Goal: Task Accomplishment & Management: Manage account settings

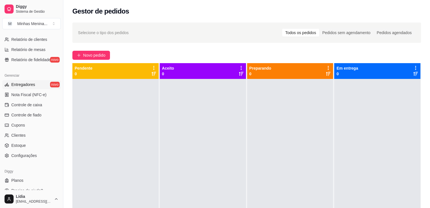
scroll to position [198, 0]
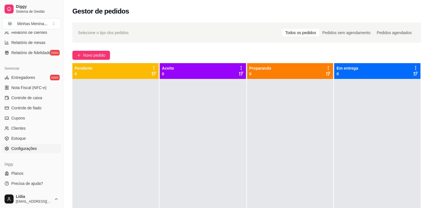
click at [32, 152] on link "Configurações" at bounding box center [31, 148] width 58 height 9
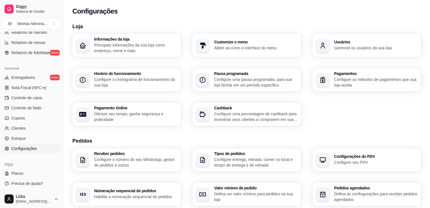
scroll to position [66, 0]
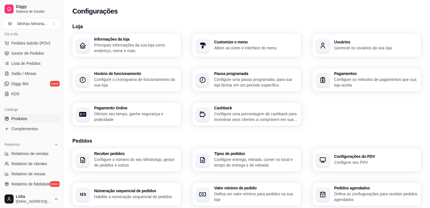
click at [33, 122] on link "Produtos" at bounding box center [31, 118] width 58 height 9
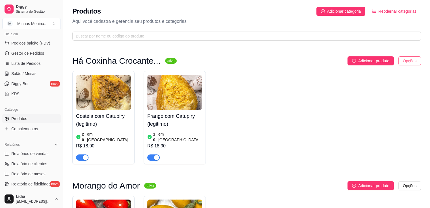
click at [405, 63] on html "Diggy Sistema de Gestão M Minhas Menina ... Loja fechada Período gratuito até 1…" at bounding box center [215, 104] width 430 height 208
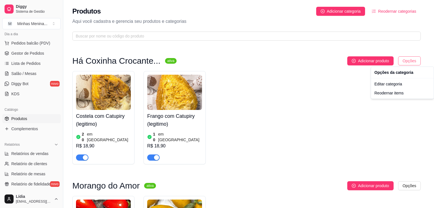
click at [405, 63] on html "Diggy Sistema de Gestão M Minhas Menina ... Loja fechada Período gratuito até 1…" at bounding box center [217, 104] width 434 height 208
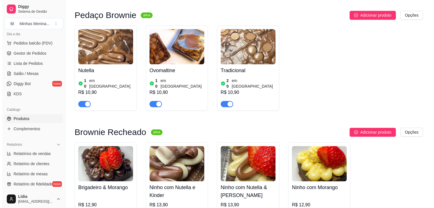
scroll to position [791, 0]
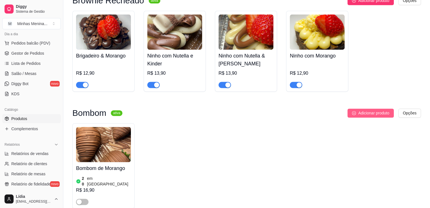
click at [371, 110] on span "Adicionar produto" at bounding box center [373, 113] width 31 height 6
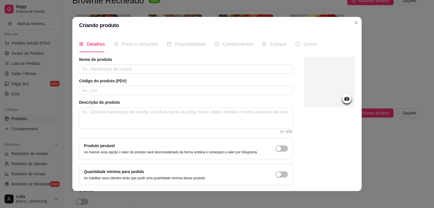
click at [147, 74] on div "Nome do produto Código do produto (PDV) Descrição do produto 0 / 600 Produto pe…" at bounding box center [186, 121] width 214 height 129
click at [146, 71] on input "text" at bounding box center [186, 69] width 214 height 9
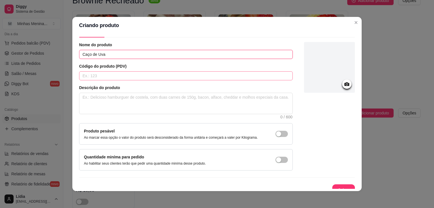
scroll to position [21, 0]
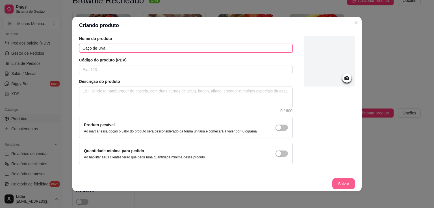
type input "Caço de Uva"
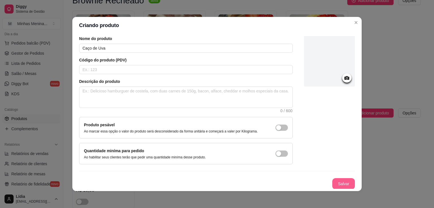
click at [334, 184] on button "Salvar" at bounding box center [343, 183] width 23 height 11
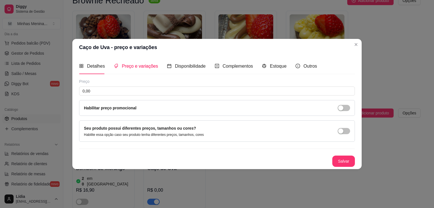
scroll to position [0, 0]
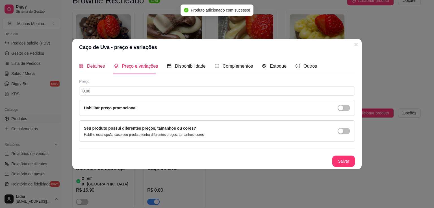
click at [91, 66] on span "Detalhes" at bounding box center [96, 66] width 18 height 5
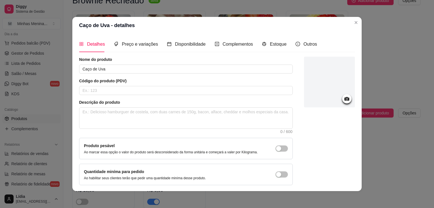
click at [269, 149] on div "Produto pesável Ao marcar essa opção o valor do produto será desconsiderado da …" at bounding box center [186, 149] width 204 height 12
click at [276, 149] on div "button" at bounding box center [278, 148] width 5 height 5
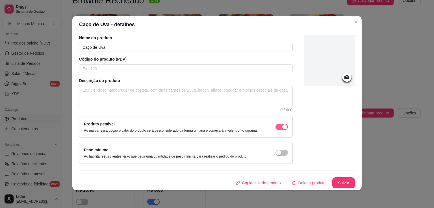
scroll to position [1, 0]
click at [282, 127] on div "button" at bounding box center [284, 126] width 5 height 5
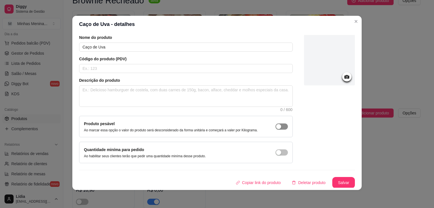
click at [280, 127] on span "button" at bounding box center [281, 127] width 12 height 6
click at [276, 150] on span "button" at bounding box center [281, 153] width 12 height 6
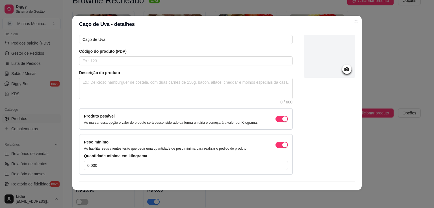
scroll to position [40, 0]
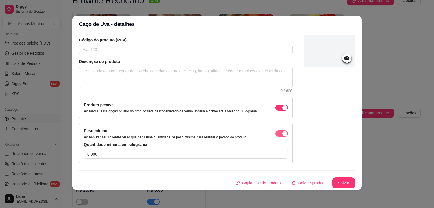
click at [282, 110] on div "button" at bounding box center [284, 107] width 5 height 5
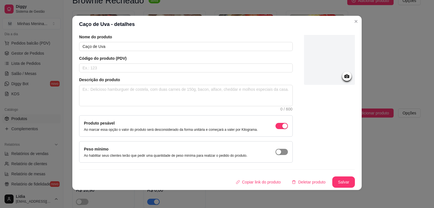
scroll to position [21, 0]
click at [282, 127] on div "button" at bounding box center [284, 126] width 5 height 5
click at [340, 180] on button "Salvar" at bounding box center [343, 182] width 23 height 11
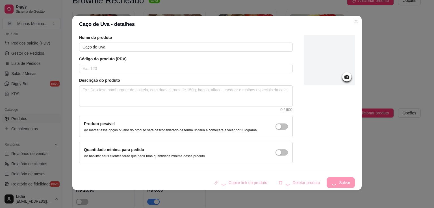
scroll to position [0, 0]
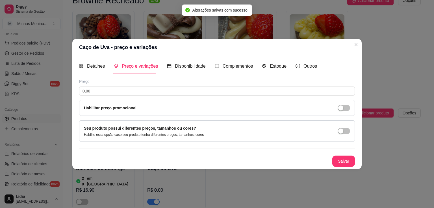
click at [137, 86] on div "Preço 0,00 Habilitar preço promocional" at bounding box center [217, 97] width 276 height 37
drag, startPoint x: 137, startPoint y: 90, endPoint x: 32, endPoint y: 90, distance: 105.3
click at [32, 90] on div "Caço de Uva - preço e variações Detalhes Preço e variações Disponibilidade Comp…" at bounding box center [217, 104] width 434 height 208
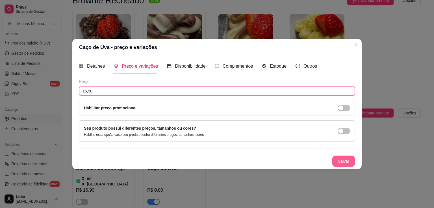
type input "15,90"
click at [343, 162] on button "Salvar" at bounding box center [343, 161] width 23 height 11
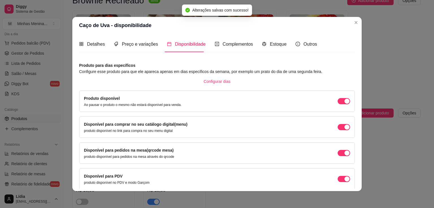
scroll to position [23, 0]
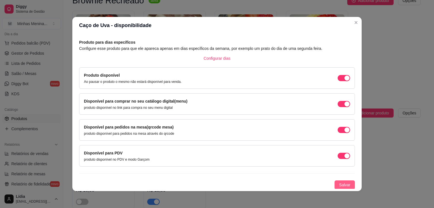
click at [339, 184] on span "Salvar" at bounding box center [344, 185] width 11 height 6
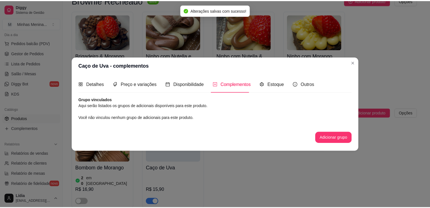
scroll to position [0, 0]
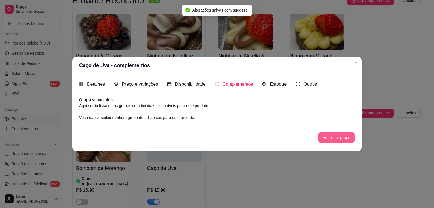
click at [327, 139] on button "Adicionar grupo" at bounding box center [336, 137] width 37 height 11
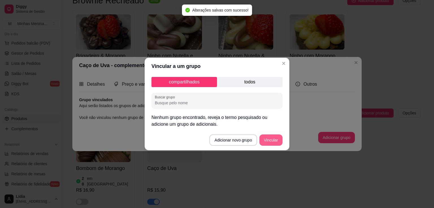
click at [278, 141] on button "Vincular" at bounding box center [270, 140] width 23 height 11
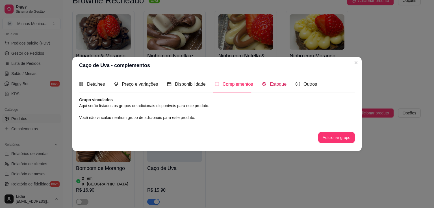
click at [282, 86] on span "Estoque" at bounding box center [278, 84] width 17 height 5
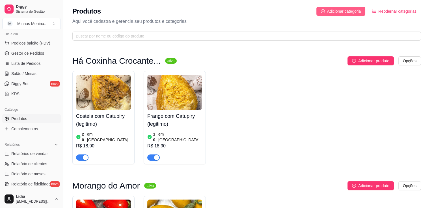
click at [343, 16] on button "Adicionar categoria" at bounding box center [340, 11] width 49 height 9
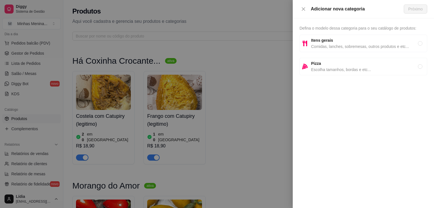
click at [339, 40] on span "Itens gerais" at bounding box center [364, 40] width 107 height 6
radio input "true"
click at [420, 12] on button "Próximo" at bounding box center [415, 9] width 23 height 9
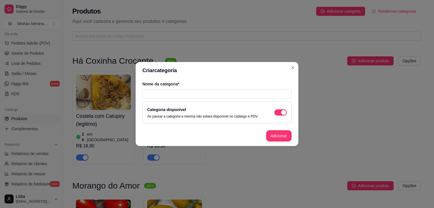
click at [208, 87] on div "Nome da categoria*" at bounding box center [216, 89] width 149 height 17
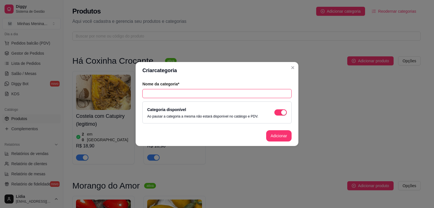
click at [212, 93] on input "text" at bounding box center [216, 93] width 149 height 9
type input "f"
type input "Fondue"
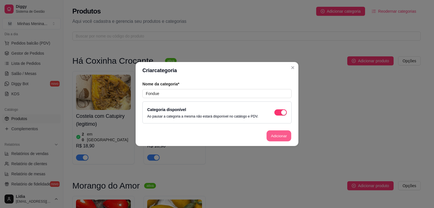
click at [280, 138] on button "Adicionar" at bounding box center [278, 136] width 25 height 11
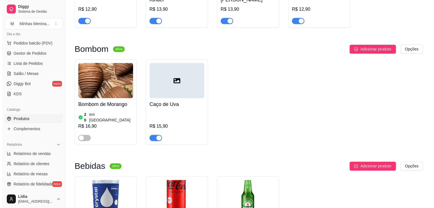
scroll to position [940, 0]
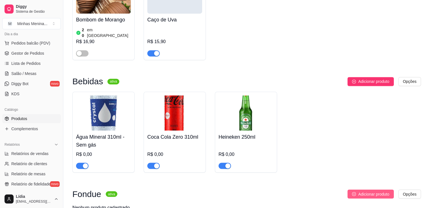
click at [385, 191] on span "Adicionar produto" at bounding box center [373, 194] width 31 height 6
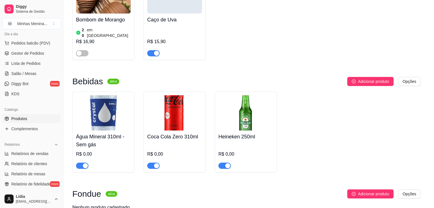
click at [111, 72] on input "text" at bounding box center [186, 69] width 214 height 9
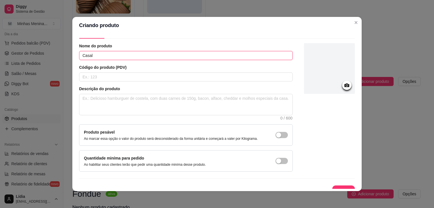
scroll to position [21, 0]
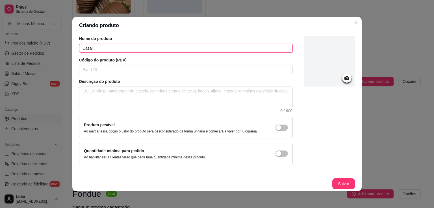
type input "Casal"
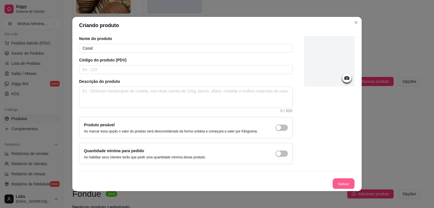
click at [332, 186] on button "Salvar" at bounding box center [343, 184] width 22 height 11
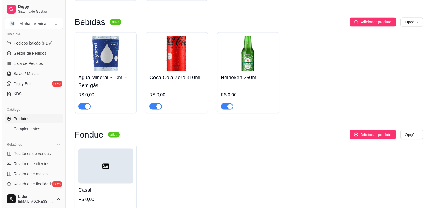
scroll to position [1006, 0]
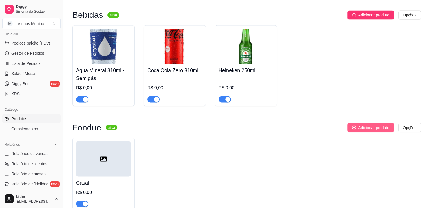
click at [385, 125] on span "Adicionar produto" at bounding box center [373, 128] width 31 height 6
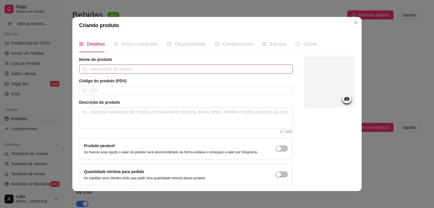
click at [185, 66] on input "text" at bounding box center [186, 69] width 214 height 9
click at [80, 69] on input "Individual" at bounding box center [186, 69] width 214 height 9
drag, startPoint x: 80, startPoint y: 69, endPoint x: 96, endPoint y: 71, distance: 15.9
click at [96, 71] on input "Fondue - Individual" at bounding box center [186, 69] width 214 height 9
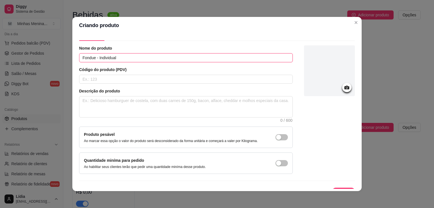
scroll to position [21, 0]
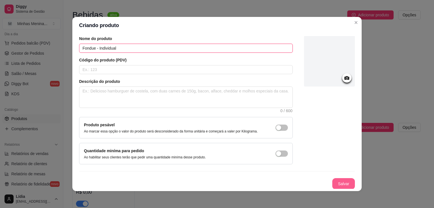
type input "Fondue - Individual"
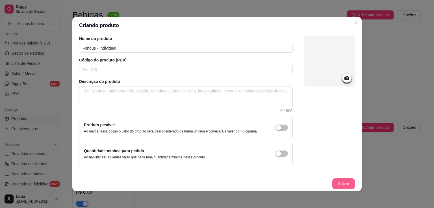
click at [332, 186] on button "Salvar" at bounding box center [343, 183] width 23 height 11
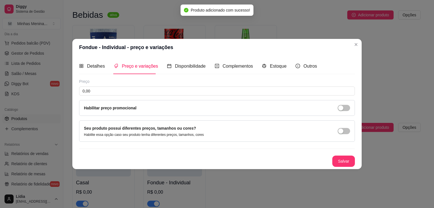
scroll to position [0, 0]
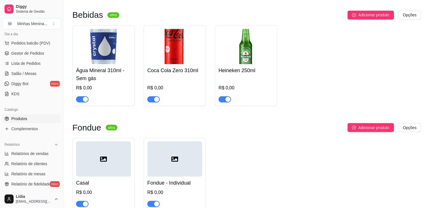
click at [92, 177] on div "Casal R$ 0,00" at bounding box center [103, 192] width 55 height 31
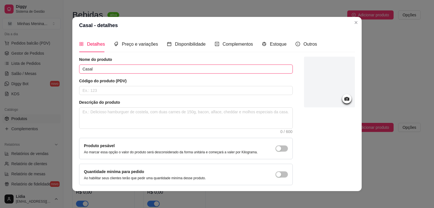
click at [80, 68] on input "Casal" at bounding box center [186, 69] width 214 height 9
paste input "Fondue -"
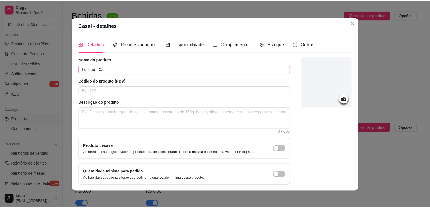
scroll to position [21, 0]
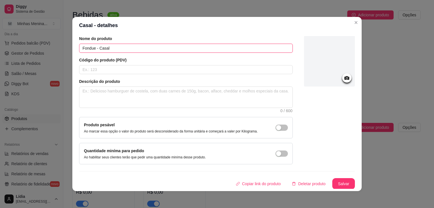
type input "Fondue - Casal"
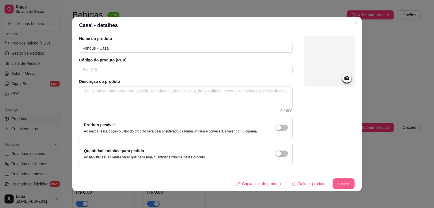
click at [339, 180] on button "Salvar" at bounding box center [343, 184] width 22 height 11
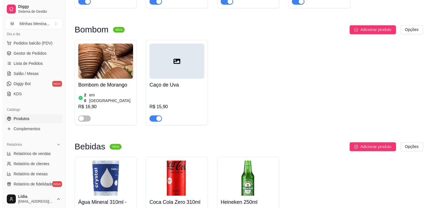
scroll to position [742, 0]
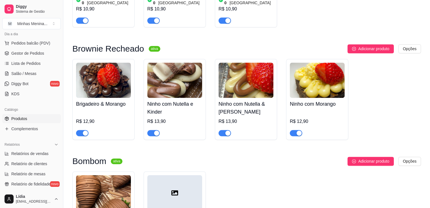
click at [104, 100] on h4 "Brigadeiro & Morango" at bounding box center [103, 104] width 55 height 8
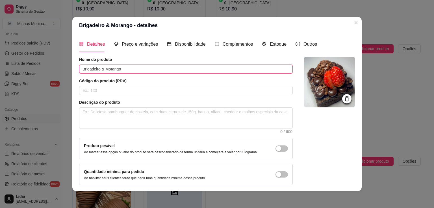
click at [81, 68] on input "Brigadeiro & Morango" at bounding box center [186, 69] width 214 height 9
drag, startPoint x: 80, startPoint y: 67, endPoint x: 117, endPoint y: 68, distance: 36.4
click at [117, 68] on input "Brownie Recheado - Brigadeiro & Morango" at bounding box center [186, 69] width 214 height 9
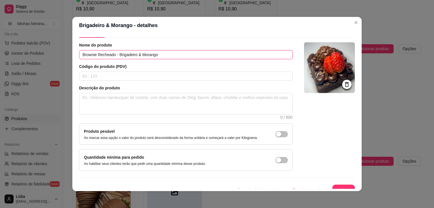
scroll to position [21, 0]
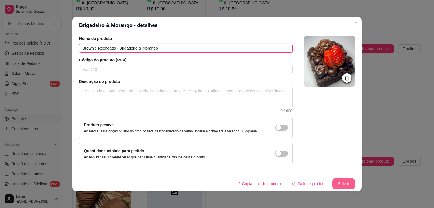
type input "Brownie Recheado - Brigadeiro & Morango"
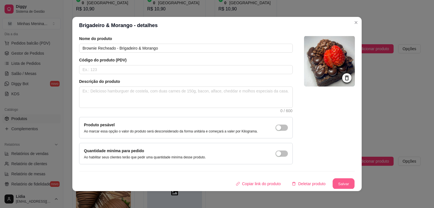
click at [345, 180] on button "Salvar" at bounding box center [343, 184] width 22 height 11
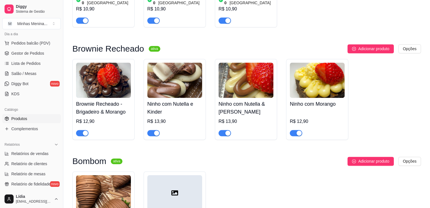
click at [187, 100] on h4 "Ninho com Nutella e Kinder" at bounding box center [174, 108] width 55 height 16
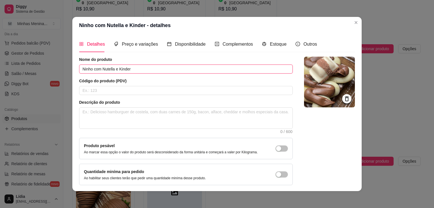
click at [79, 69] on input "Ninho com Nutella e Kinder" at bounding box center [186, 69] width 214 height 9
paste input "Brownie Recheado -"
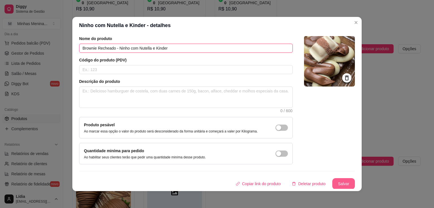
type input "Brownie Recheado - Ninho com Nutella e Kinder"
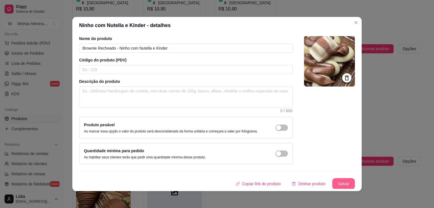
click at [338, 181] on button "Salvar" at bounding box center [343, 183] width 23 height 11
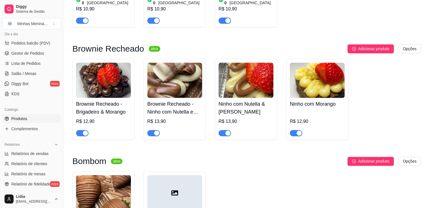
click at [245, 63] on img at bounding box center [245, 80] width 55 height 35
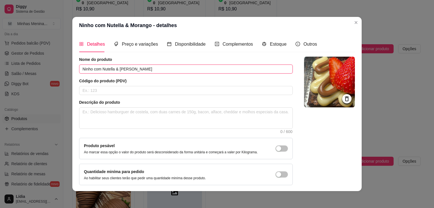
click at [81, 69] on input "Ninho com Nutella & Morango" at bounding box center [186, 69] width 214 height 9
paste input "Brownie Recheado -"
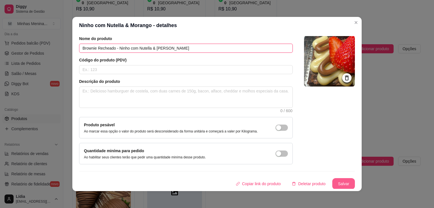
type input "Brownie Recheado - Ninho com Nutella & [PERSON_NAME]"
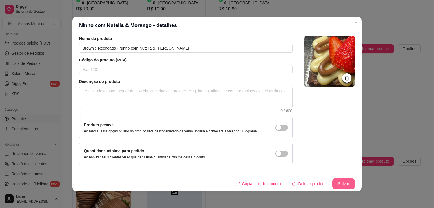
click at [337, 186] on button "Salvar" at bounding box center [343, 183] width 23 height 11
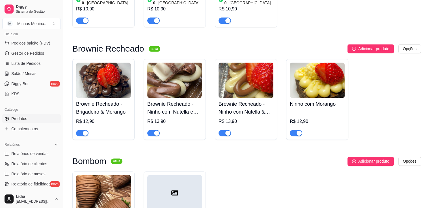
click at [314, 63] on img at bounding box center [316, 80] width 55 height 35
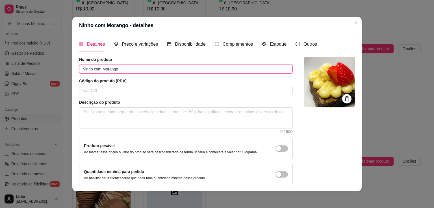
click at [80, 69] on input "Ninho com Morango" at bounding box center [186, 69] width 214 height 9
paste input "Brownie Recheado -"
type input "Brownie Recheado - Ninho com Morango"
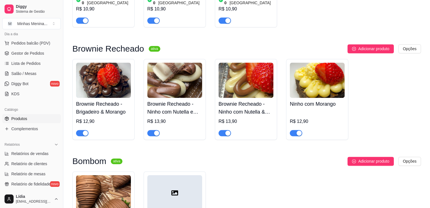
click at [321, 118] on div "R$ 12,90" at bounding box center [316, 121] width 55 height 7
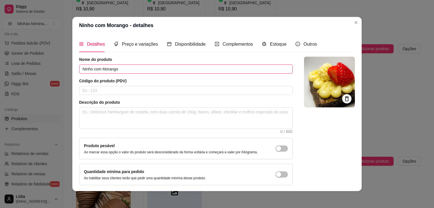
click at [81, 70] on input "Ninho com Morango" at bounding box center [186, 69] width 214 height 9
paste input "Brownie Recheado -"
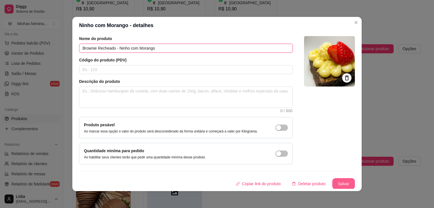
type input "Brownie Recheado - Ninho com Morango"
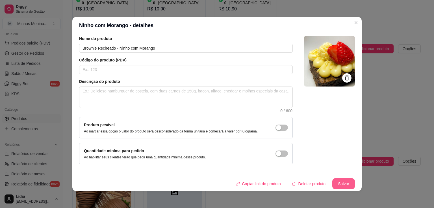
click at [339, 182] on button "Salvar" at bounding box center [343, 183] width 23 height 11
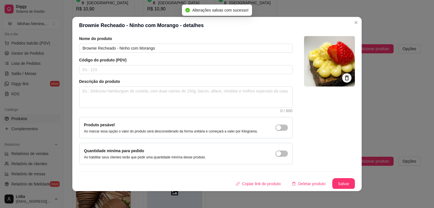
scroll to position [0, 0]
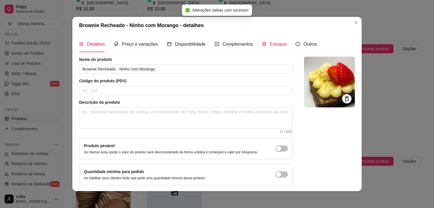
click at [263, 44] on div "Estoque" at bounding box center [274, 44] width 25 height 7
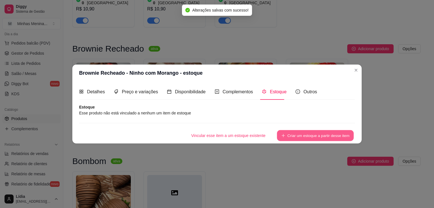
click at [306, 133] on button "Criar um estoque a partir desse item" at bounding box center [315, 135] width 77 height 11
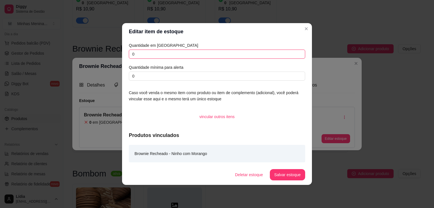
click at [186, 53] on input "0" at bounding box center [217, 54] width 176 height 9
type input "0"
type input "10"
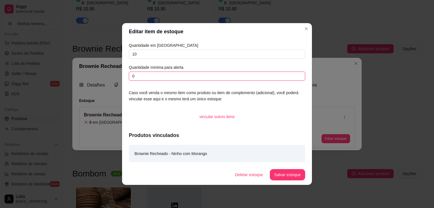
drag, startPoint x: 162, startPoint y: 76, endPoint x: 78, endPoint y: 88, distance: 84.2
click at [78, 88] on div "Editar item de estoque Quantidade em estoque 10 Quantidade mínima para alerta 0…" at bounding box center [217, 104] width 434 height 208
type input "2"
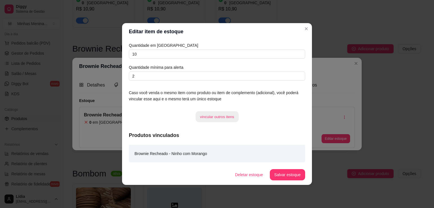
click at [220, 116] on button "vincular outros itens" at bounding box center [216, 117] width 43 height 11
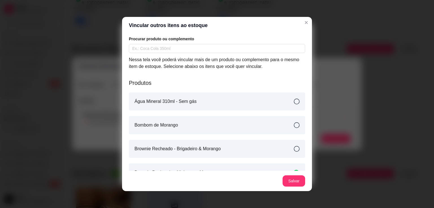
scroll to position [132, 0]
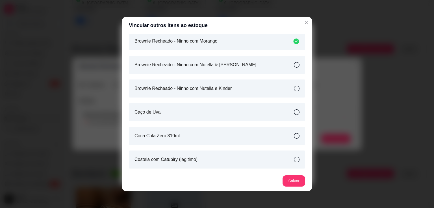
click at [295, 90] on div "Brownie Recheado - Ninho com Nutella e Kinder" at bounding box center [217, 89] width 176 height 18
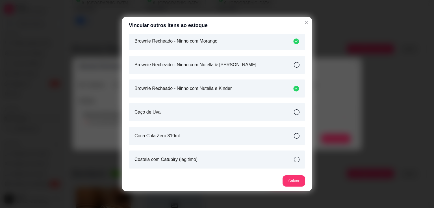
click at [294, 66] on icon at bounding box center [297, 65] width 6 height 6
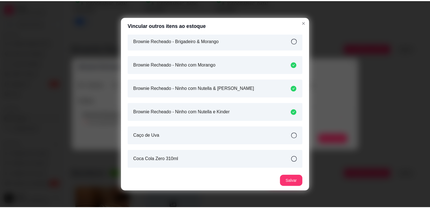
scroll to position [107, 0]
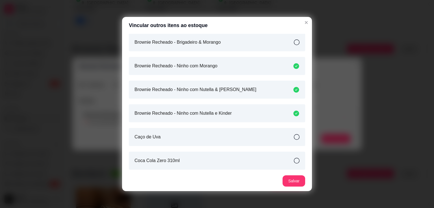
click at [294, 42] on icon at bounding box center [297, 43] width 6 height 6
click at [295, 182] on button "Salvar" at bounding box center [294, 181] width 22 height 11
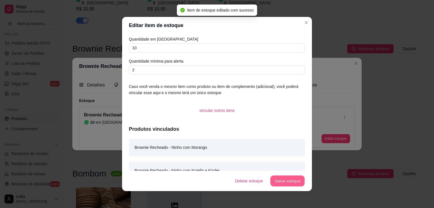
click at [295, 182] on button "Salvar estoque" at bounding box center [287, 181] width 34 height 11
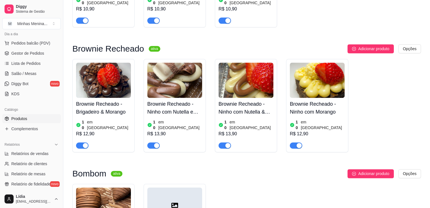
scroll to position [874, 0]
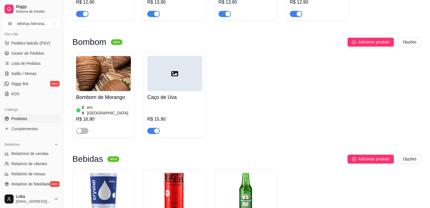
click at [105, 105] on article "em [GEOGRAPHIC_DATA]" at bounding box center [109, 110] width 44 height 11
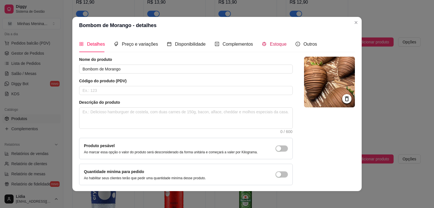
click at [271, 42] on span "Estoque" at bounding box center [278, 44] width 17 height 5
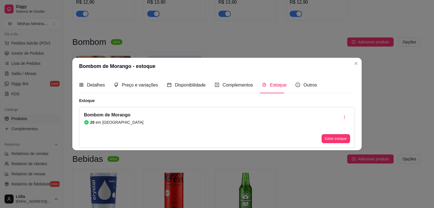
click at [234, 112] on div "Bombom de Morango 20 em estoque Editar estoque" at bounding box center [217, 127] width 276 height 41
click at [335, 123] on div "Editar estoque" at bounding box center [335, 128] width 29 height 32
click at [345, 116] on icon "button" at bounding box center [344, 118] width 4 height 4
click at [211, 126] on div "Bombom de Morango 20 em estoque Editar estoque" at bounding box center [217, 127] width 276 height 41
click at [94, 116] on article "Bombom de Morango" at bounding box center [114, 115] width 60 height 7
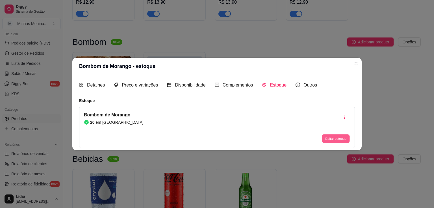
click at [332, 138] on button "Editar estoque" at bounding box center [336, 138] width 28 height 9
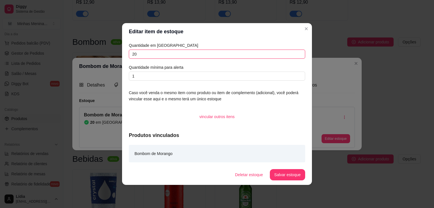
drag, startPoint x: 149, startPoint y: 53, endPoint x: 117, endPoint y: 59, distance: 32.1
click at [117, 59] on div "Editar item de estoque Quantidade em estoque 20 Quantidade mínima para alerta 1…" at bounding box center [217, 104] width 434 height 208
type input "5"
click at [287, 173] on button "Salvar estoque" at bounding box center [287, 175] width 34 height 11
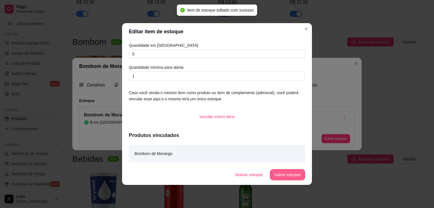
click at [282, 178] on button "Salvar estoque" at bounding box center [287, 174] width 35 height 11
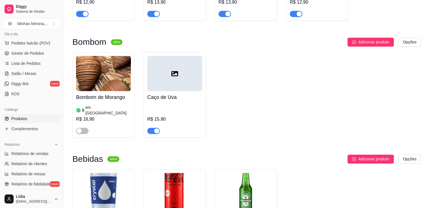
click at [192, 93] on h4 "Caço de Uva" at bounding box center [174, 97] width 55 height 8
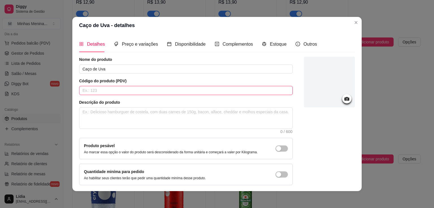
click at [102, 90] on input "text" at bounding box center [186, 90] width 214 height 9
click at [271, 49] on div "Estoque" at bounding box center [274, 44] width 25 height 16
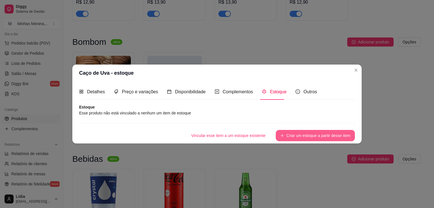
click at [324, 138] on button "Criar um estoque a partir desse item" at bounding box center [315, 135] width 79 height 11
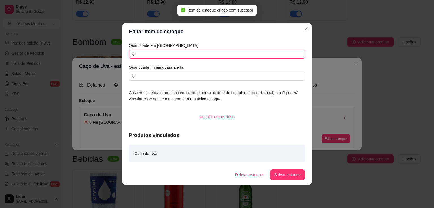
drag, startPoint x: 154, startPoint y: 54, endPoint x: 93, endPoint y: 56, distance: 61.0
click at [93, 56] on div "Editar item de estoque Quantidade em estoque 0 Quantidade mínima para alerta 0 …" at bounding box center [217, 104] width 434 height 208
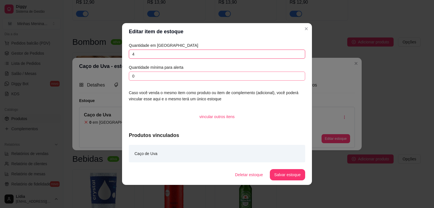
type input "4"
click at [155, 75] on input "0" at bounding box center [217, 76] width 176 height 9
drag, startPoint x: 151, startPoint y: 55, endPoint x: 103, endPoint y: 56, distance: 48.9
click at [103, 56] on div "Editar item de estoque Quantidade em estoque 4 Quantidade mínima para alerta 0 …" at bounding box center [217, 104] width 434 height 208
drag, startPoint x: 147, startPoint y: 55, endPoint x: 106, endPoint y: 55, distance: 40.4
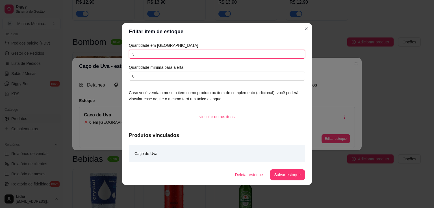
click at [106, 55] on div "Editar item de estoque Quantidade em estoque 3 Quantidade mínima para alerta 0 …" at bounding box center [217, 104] width 434 height 208
type input "3"
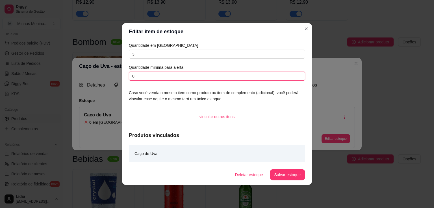
drag, startPoint x: 142, startPoint y: 75, endPoint x: 108, endPoint y: 75, distance: 33.9
click at [108, 75] on div "Editar item de estoque Quantidade em estoque 3 Quantidade mínima para alerta 0 …" at bounding box center [217, 104] width 434 height 208
type input "1"
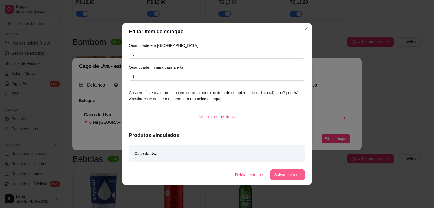
click at [285, 171] on button "Salvar estoque" at bounding box center [287, 174] width 35 height 11
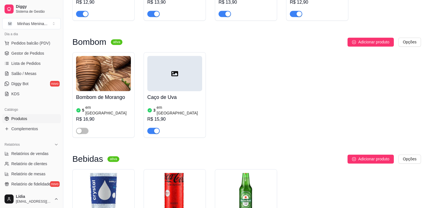
click at [82, 56] on img at bounding box center [103, 73] width 55 height 35
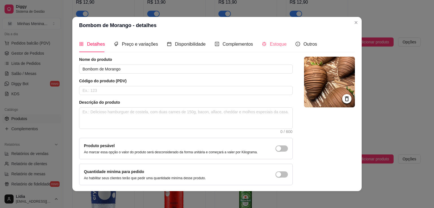
click at [265, 48] on div "Estoque" at bounding box center [274, 44] width 25 height 16
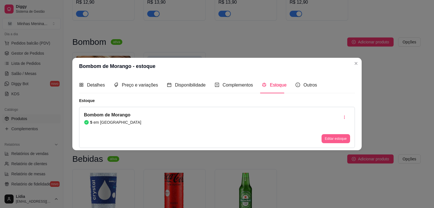
click at [336, 139] on button "Editar estoque" at bounding box center [335, 138] width 29 height 9
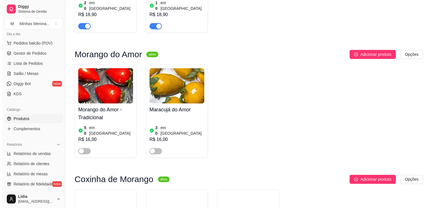
scroll to position [0, 0]
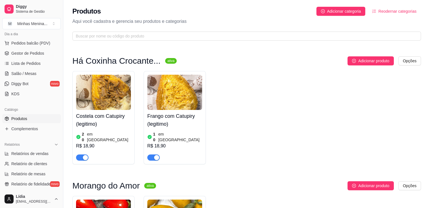
click at [188, 101] on img at bounding box center [174, 92] width 55 height 35
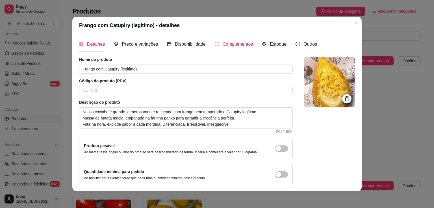
click at [236, 44] on span "Complementos" at bounding box center [238, 44] width 31 height 5
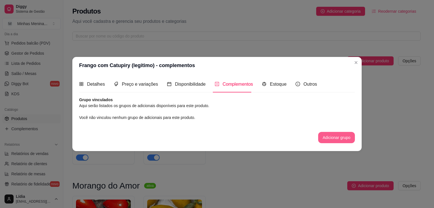
click at [329, 137] on button "Adicionar grupo" at bounding box center [336, 137] width 37 height 11
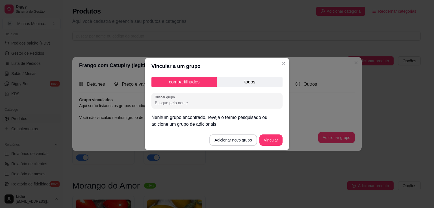
click at [174, 105] on input "Buscar grupo" at bounding box center [217, 103] width 124 height 6
click at [229, 140] on button "Adicionar novo grupo" at bounding box center [232, 140] width 47 height 11
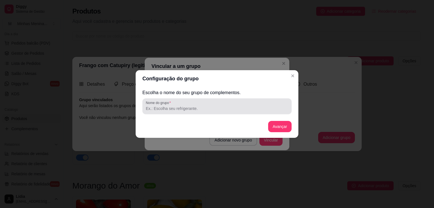
click at [210, 110] on input "Nome do grupo" at bounding box center [217, 109] width 142 height 6
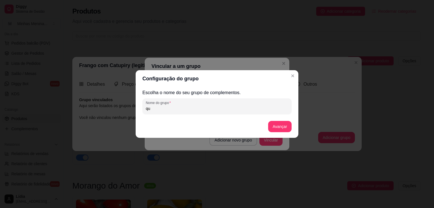
type input "q"
type input "Vai uma bedida?"
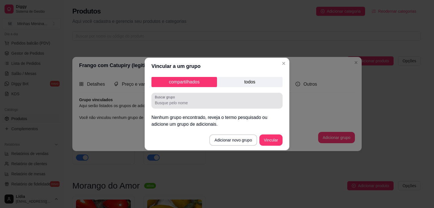
click at [180, 101] on input "Buscar grupo" at bounding box center [217, 103] width 124 height 6
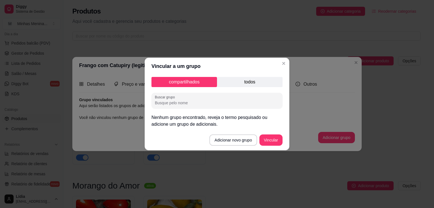
click at [249, 79] on p "todos" at bounding box center [250, 82] width 66 height 10
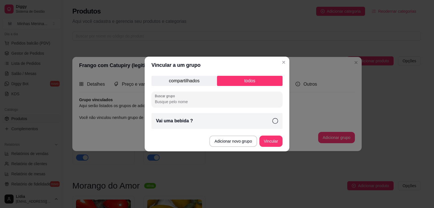
click at [202, 119] on div "Vai uma bebida ?" at bounding box center [216, 121] width 131 height 16
click at [276, 140] on button "Vincular" at bounding box center [270, 141] width 23 height 11
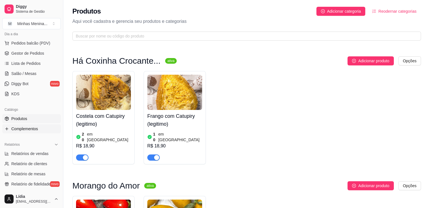
click at [18, 133] on div "Catálogo Produtos Complementos" at bounding box center [31, 119] width 63 height 33
click at [19, 130] on span "Complementos" at bounding box center [24, 129] width 27 height 6
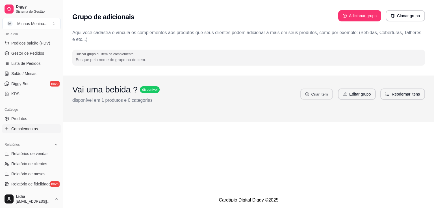
click at [328, 96] on button "Criar item" at bounding box center [316, 94] width 32 height 11
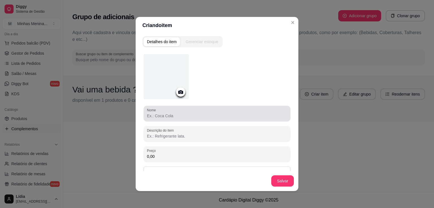
click at [166, 111] on div at bounding box center [217, 113] width 140 height 11
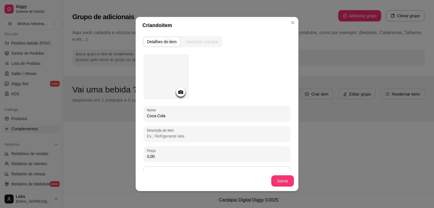
type input "Coca Cola"
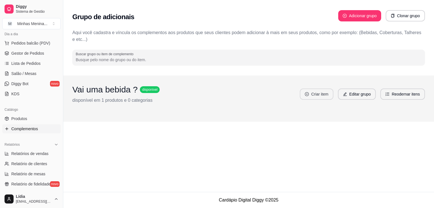
click at [325, 92] on button "Criar item" at bounding box center [317, 94] width 34 height 11
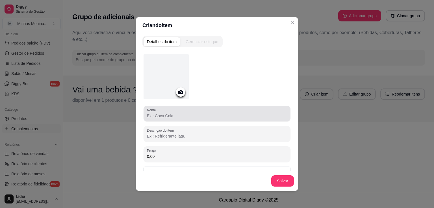
click at [165, 112] on div at bounding box center [217, 113] width 140 height 11
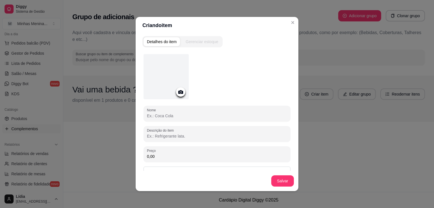
paste input "Água Mineral 310ml - Sem gás"
type input "Água Mineral 310ml - Sem gás"
click at [170, 84] on div at bounding box center [165, 76] width 45 height 45
click at [281, 182] on button "Salvar" at bounding box center [282, 181] width 23 height 11
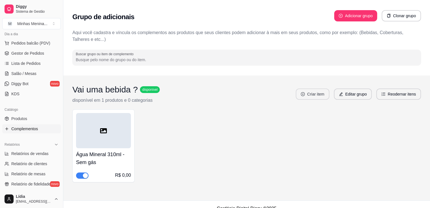
click at [322, 97] on button "Criar item" at bounding box center [312, 94] width 34 height 11
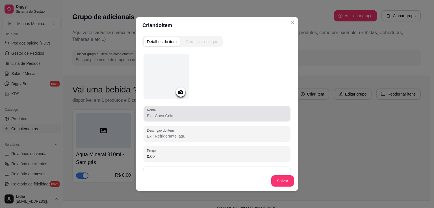
click at [166, 115] on input "Nome" at bounding box center [217, 116] width 140 height 6
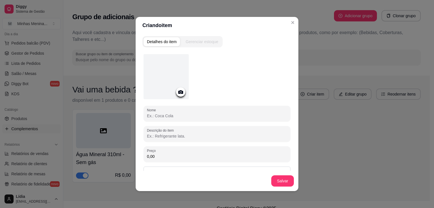
paste input "Coca Cola Zero 310ml"
type input "Coca Cola Zero 310ml"
click at [285, 181] on button "Salvar" at bounding box center [282, 181] width 23 height 11
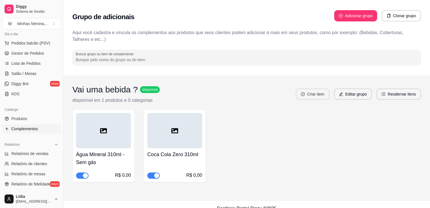
click at [314, 98] on button "Criar item" at bounding box center [312, 94] width 34 height 11
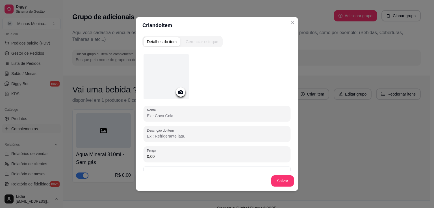
click at [161, 114] on input "Nome" at bounding box center [217, 116] width 140 height 6
paste input "Heineken 250ml"
type input "Heineken 250ml"
click at [285, 178] on button "Salvar" at bounding box center [282, 181] width 23 height 11
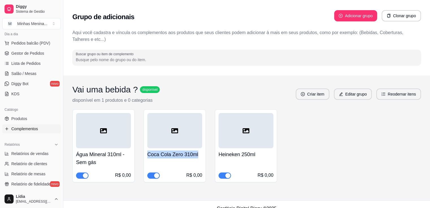
copy h4 "Coca Cola Zero 310ml"
drag, startPoint x: 146, startPoint y: 156, endPoint x: 198, endPoint y: 110, distance: 70.0
click at [198, 110] on div "Coca Cola Zero 310ml R$ 0,00" at bounding box center [174, 146] width 62 height 73
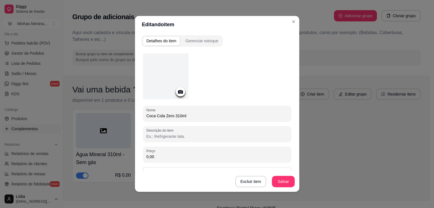
click at [198, 99] on div at bounding box center [217, 78] width 148 height 48
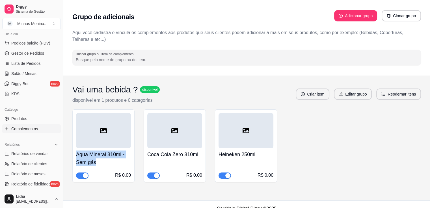
copy h4 "Água Mineral 310ml - Sem gás"
drag, startPoint x: 75, startPoint y: 153, endPoint x: 71, endPoint y: 151, distance: 3.7
click at [71, 151] on div "Vai uma bebida ? disponível disponível em 1 produtos e 0 categorias Criar item …" at bounding box center [246, 138] width 366 height 125
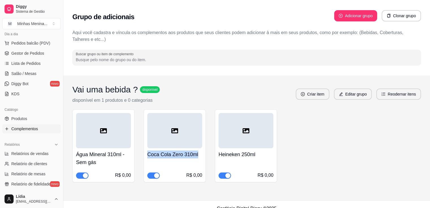
copy h4 "Coca Cola Zero 310ml"
drag, startPoint x: 148, startPoint y: 156, endPoint x: 213, endPoint y: 152, distance: 65.1
click at [213, 152] on div "Água Mineral 310ml - Sem gás R$ 0,00 Coca Cola Zero 310ml R$ 0,00 Heineken 250m…" at bounding box center [246, 146] width 348 height 73
copy h4 "Heineken 250ml"
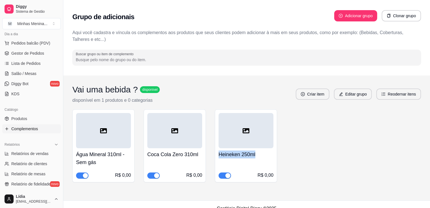
drag, startPoint x: 217, startPoint y: 154, endPoint x: 309, endPoint y: 156, distance: 91.8
click at [309, 156] on div "Água Mineral 310ml - Sem gás R$ 0,00 Coca Cola Zero 310ml R$ 0,00 Heineken 250m…" at bounding box center [246, 146] width 348 height 73
drag, startPoint x: 309, startPoint y: 156, endPoint x: 237, endPoint y: 58, distance: 121.0
click at [308, 156] on div "Água Mineral 310ml - Sem gás R$ 0,00 Coca Cola Zero 310ml R$ 0,00 Heineken 250m…" at bounding box center [246, 146] width 348 height 73
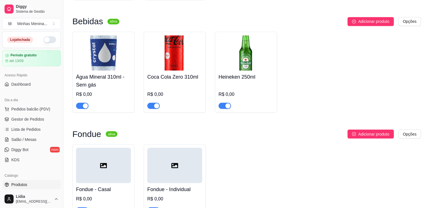
scroll to position [1013, 0]
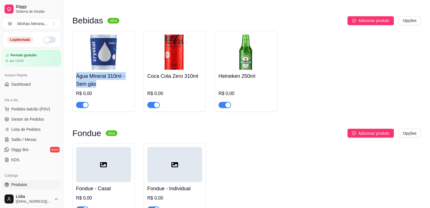
copy h4 "Água Mineral 310ml - Sem gás"
drag, startPoint x: 75, startPoint y: 41, endPoint x: 99, endPoint y: 49, distance: 25.2
click at [99, 49] on div "Água Mineral 310ml - Sem gás R$ 0,00" at bounding box center [103, 71] width 62 height 81
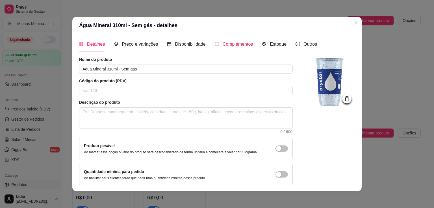
click at [234, 43] on span "Complementos" at bounding box center [238, 44] width 31 height 5
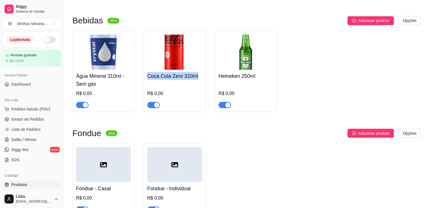
copy h4 "Coca Cola Zero 310ml"
drag, startPoint x: 147, startPoint y: 34, endPoint x: 205, endPoint y: 38, distance: 57.7
click at [205, 38] on div "Coca Cola Zero 310ml R$ 0,00" at bounding box center [174, 71] width 62 height 81
copy h4 "Heineken 250ml"
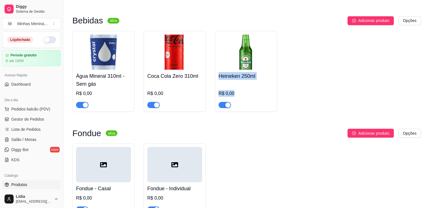
drag, startPoint x: 219, startPoint y: 39, endPoint x: 306, endPoint y: 44, distance: 87.7
click at [306, 44] on div "Água Mineral 310ml - Sem gás R$ 0,00 Coca Cola Zero 310ml R$ 0,00 Heineken 250m…" at bounding box center [246, 71] width 348 height 81
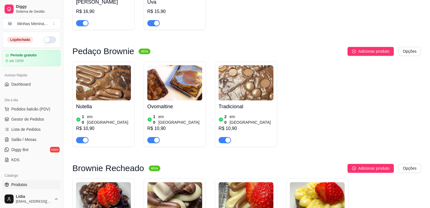
scroll to position [618, 0]
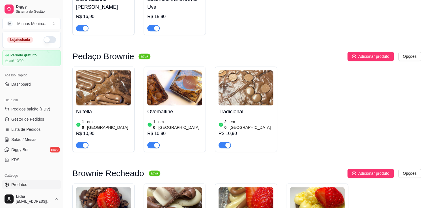
click at [104, 82] on img at bounding box center [103, 87] width 55 height 35
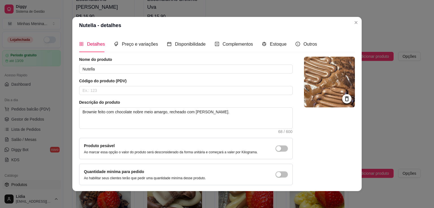
click at [285, 47] on div "Detalhes Preço e variações Disponibilidade Complementos Estoque Outros" at bounding box center [198, 44] width 238 height 16
drag, startPoint x: 280, startPoint y: 45, endPoint x: 271, endPoint y: 44, distance: 9.4
click at [280, 45] on span "Estoque" at bounding box center [278, 44] width 17 height 5
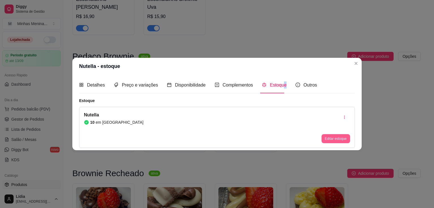
click at [335, 138] on button "Editar estoque" at bounding box center [335, 138] width 29 height 9
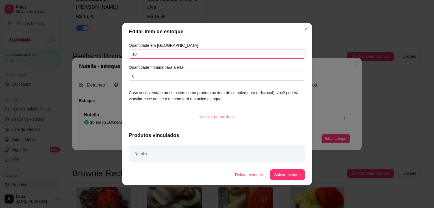
drag, startPoint x: 157, startPoint y: 56, endPoint x: 95, endPoint y: 62, distance: 62.2
click at [95, 62] on div "Editar item de estoque Quantidade em estoque 10 Quantidade mínima para alerta 0…" at bounding box center [217, 104] width 434 height 208
type input "0"
drag, startPoint x: 299, startPoint y: 167, endPoint x: 297, endPoint y: 172, distance: 5.2
click at [298, 169] on footer "Deletar estoque Salvar estoque" at bounding box center [217, 175] width 190 height 20
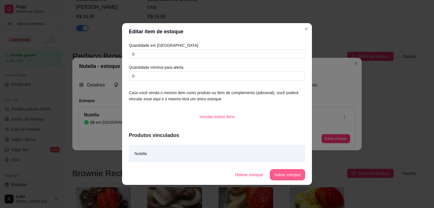
click at [296, 173] on button "Salvar estoque" at bounding box center [287, 174] width 35 height 11
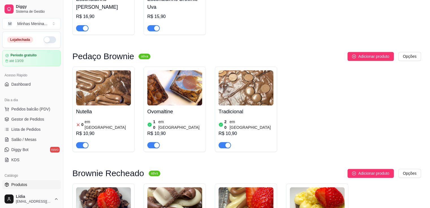
click at [168, 71] on img at bounding box center [174, 87] width 55 height 35
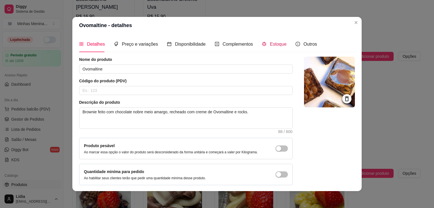
click at [277, 42] on span "Estoque" at bounding box center [278, 44] width 17 height 5
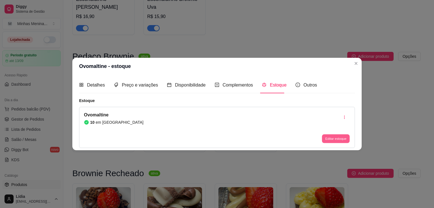
click at [347, 140] on button "Editar estoque" at bounding box center [336, 138] width 28 height 9
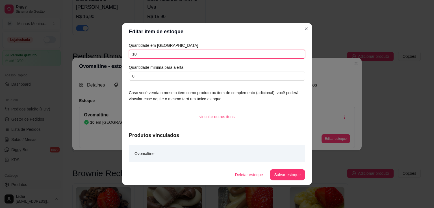
drag, startPoint x: 149, startPoint y: 56, endPoint x: 127, endPoint y: 55, distance: 22.6
click at [127, 55] on div "Quantidade em estoque 10 Quantidade mínima para alerta 0 Caso você venda o mesm…" at bounding box center [217, 102] width 190 height 125
type input "0"
click at [280, 178] on button "Salvar estoque" at bounding box center [287, 174] width 35 height 11
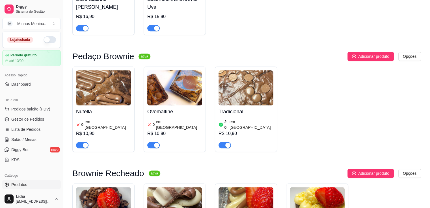
click at [244, 70] on img at bounding box center [245, 87] width 55 height 35
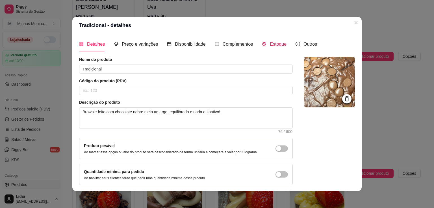
click at [264, 46] on div "Estoque" at bounding box center [274, 44] width 25 height 7
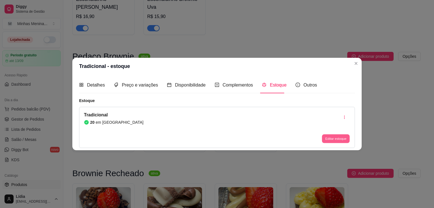
click at [334, 137] on button "Editar estoque" at bounding box center [336, 138] width 28 height 9
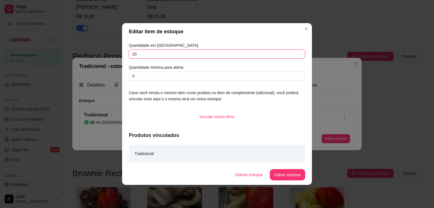
drag, startPoint x: 139, startPoint y: 55, endPoint x: 68, endPoint y: 55, distance: 70.9
click at [68, 55] on div "Editar item de estoque Quantidade em estoque 20 Quantidade mínima para alerta 0…" at bounding box center [217, 104] width 434 height 208
type input "0"
click at [284, 173] on button "Salvar estoque" at bounding box center [287, 174] width 35 height 11
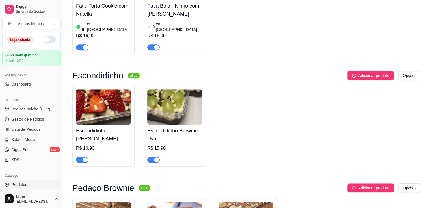
scroll to position [354, 0]
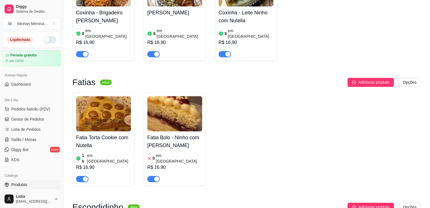
click at [110, 109] on img at bounding box center [103, 113] width 55 height 35
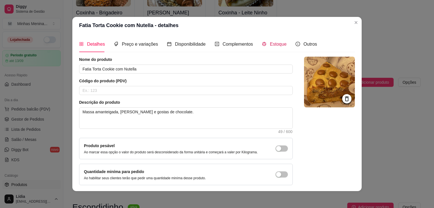
click at [275, 47] on span "Estoque" at bounding box center [278, 44] width 17 height 5
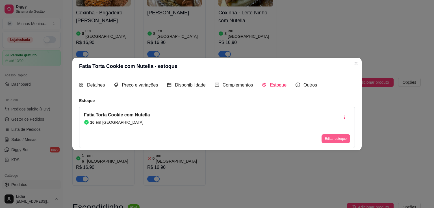
click at [336, 139] on button "Editar estoque" at bounding box center [335, 138] width 29 height 9
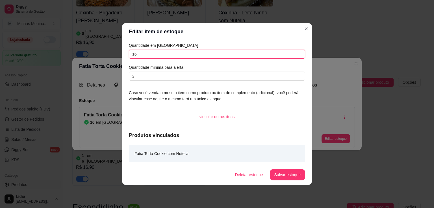
drag, startPoint x: 172, startPoint y: 55, endPoint x: 80, endPoint y: 58, distance: 91.8
click at [80, 58] on div "Editar item de estoque Quantidade em estoque 16 Quantidade mínima para alerta 2…" at bounding box center [217, 104] width 434 height 208
type input "8"
click at [300, 176] on button "Salvar estoque" at bounding box center [287, 174] width 35 height 11
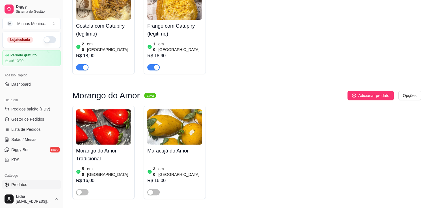
scroll to position [0, 0]
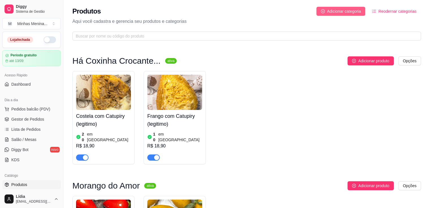
click at [321, 9] on button "Adicionar categoria" at bounding box center [340, 11] width 49 height 9
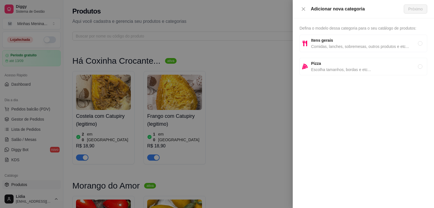
click at [387, 40] on span "Itens gerais" at bounding box center [364, 40] width 107 height 6
radio input "true"
click at [417, 11] on span "Próximo" at bounding box center [415, 9] width 14 height 6
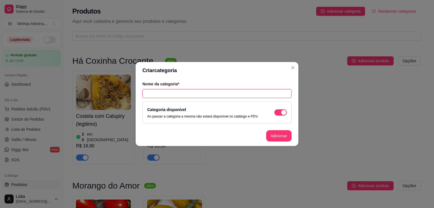
click at [166, 96] on input "text" at bounding box center [216, 93] width 149 height 9
type input "Copo"
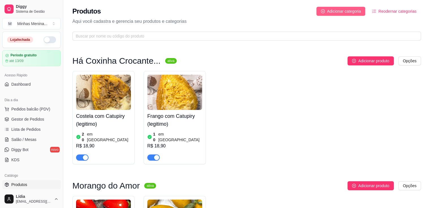
click at [354, 7] on button "Adicionar categoria" at bounding box center [340, 11] width 49 height 9
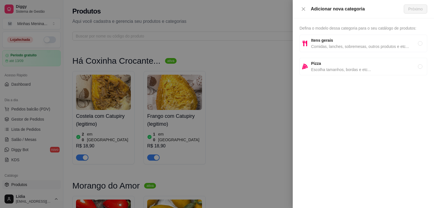
click at [385, 65] on span "Pizza" at bounding box center [364, 63] width 107 height 6
radio input "true"
click at [387, 47] on span "Comidas, lanches, sobremesas, outros produtos e etc..." at bounding box center [364, 46] width 107 height 6
radio input "true"
radio input "false"
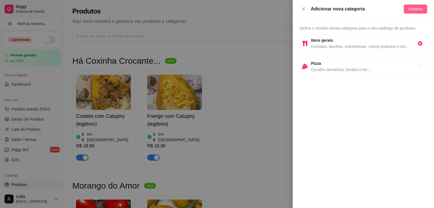
click at [418, 8] on span "Próximo" at bounding box center [415, 9] width 14 height 6
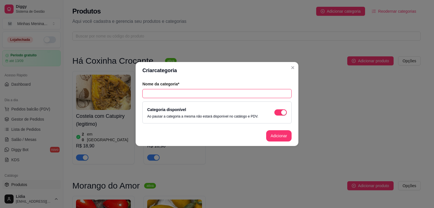
click at [210, 92] on input "text" at bounding box center [216, 93] width 149 height 9
type input "Copo Brownie"
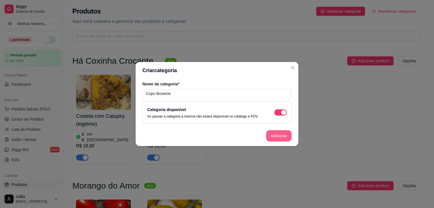
click at [285, 134] on button "Adicionar" at bounding box center [278, 135] width 25 height 11
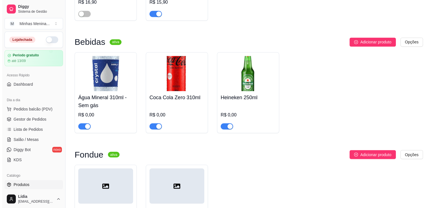
scroll to position [1051, 0]
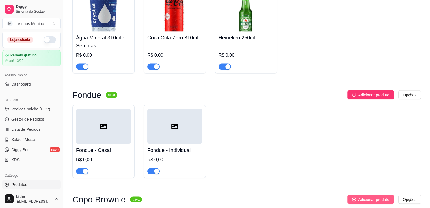
click at [368, 195] on button "Adicionar produto" at bounding box center [370, 199] width 46 height 9
click at [357, 195] on button "Adicionar produto" at bounding box center [370, 199] width 46 height 9
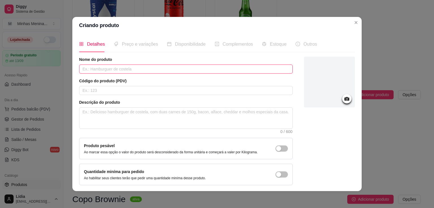
click at [94, 70] on input "text" at bounding box center [186, 69] width 214 height 9
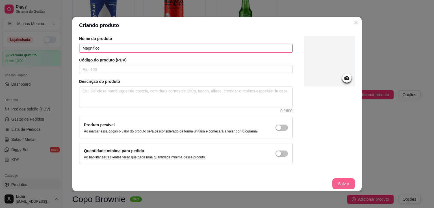
type input "Magnifico"
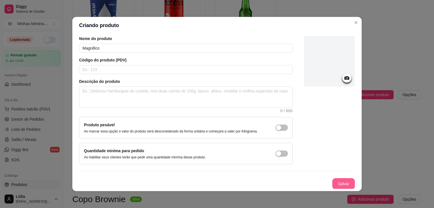
click at [339, 184] on button "Salvar" at bounding box center [343, 183] width 23 height 11
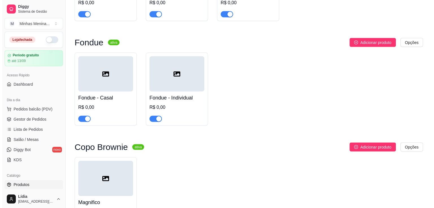
scroll to position [1118, 0]
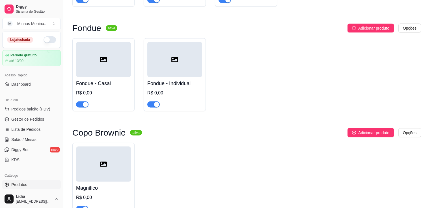
click at [120, 182] on div "Magnifico R$ 0,00" at bounding box center [103, 197] width 55 height 31
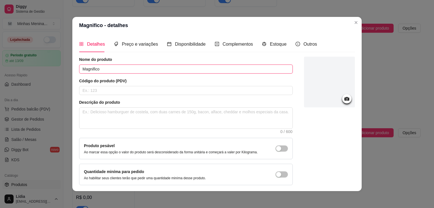
drag, startPoint x: 81, startPoint y: 67, endPoint x: 115, endPoint y: 65, distance: 34.0
click at [115, 65] on input "Magnifico" at bounding box center [186, 69] width 214 height 9
click at [153, 69] on input "Copo Browni - Supremo Morango" at bounding box center [186, 69] width 214 height 9
click at [102, 70] on input "Copo Browni - Supremo Morango" at bounding box center [186, 69] width 214 height 9
click at [79, 61] on div "Nome do produto Copo Brownie - Supremo Morango" at bounding box center [186, 65] width 214 height 17
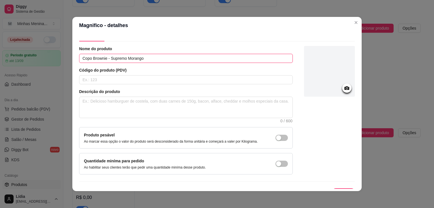
scroll to position [21, 0]
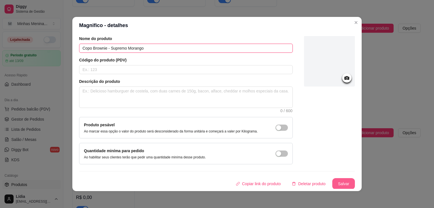
type input "Copo Brownie - Supremo Morango"
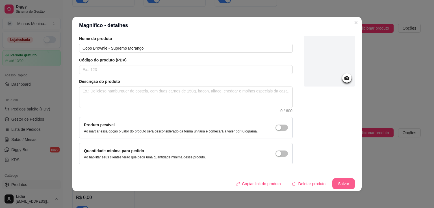
click at [339, 181] on button "Salvar" at bounding box center [343, 183] width 23 height 11
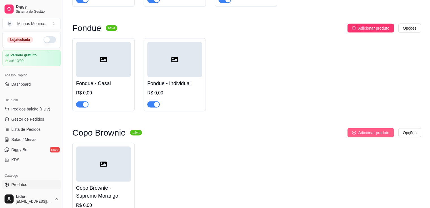
click at [360, 130] on span "Adicionar produto" at bounding box center [373, 133] width 31 height 6
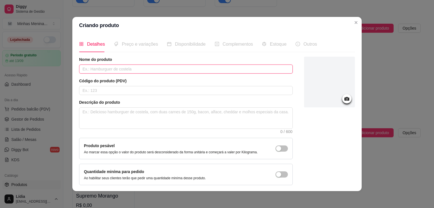
click at [158, 68] on input "text" at bounding box center [186, 69] width 214 height 9
paste input "Copo Brownie - Supremo Morango"
drag, startPoint x: 131, startPoint y: 69, endPoint x: 158, endPoint y: 69, distance: 27.4
click at [158, 69] on input "Copo Brownie - Supremo Morango" at bounding box center [186, 69] width 214 height 9
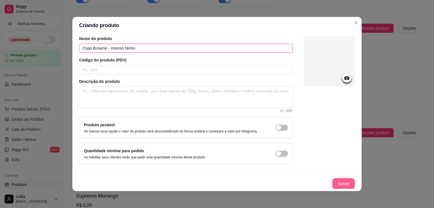
type input "Copo Brownie - Intenso Ninho"
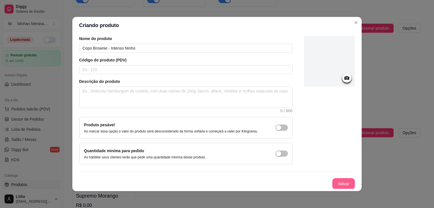
click at [336, 186] on button "Salvar" at bounding box center [343, 183] width 23 height 11
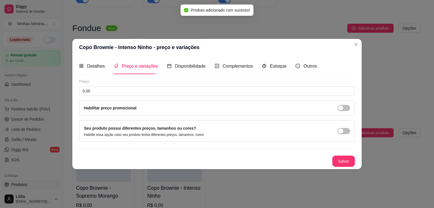
scroll to position [0, 0]
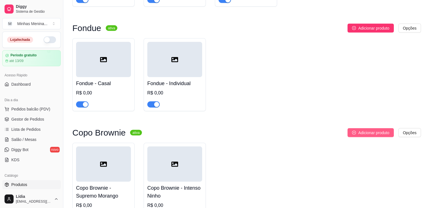
click at [354, 128] on button "Adicionar produto" at bounding box center [370, 132] width 46 height 9
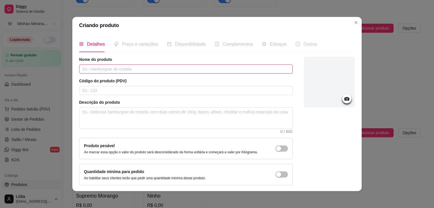
click at [128, 66] on input "text" at bounding box center [186, 69] width 214 height 9
paste input "Copo Brownie - Supremo Morango"
drag, startPoint x: 110, startPoint y: 69, endPoint x: 177, endPoint y: 69, distance: 67.2
click at [177, 69] on input "Copo Brownie - Supremo Morango" at bounding box center [186, 69] width 214 height 9
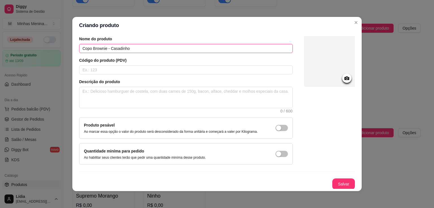
scroll to position [21, 0]
type input "Copo Brownie - Casadinho"
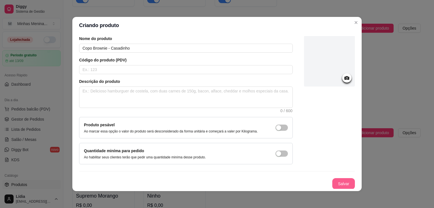
click at [332, 184] on button "Salvar" at bounding box center [343, 183] width 23 height 11
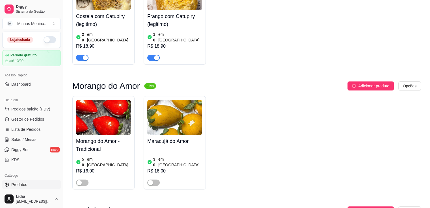
scroll to position [0, 0]
